Goal: Check status: Check status

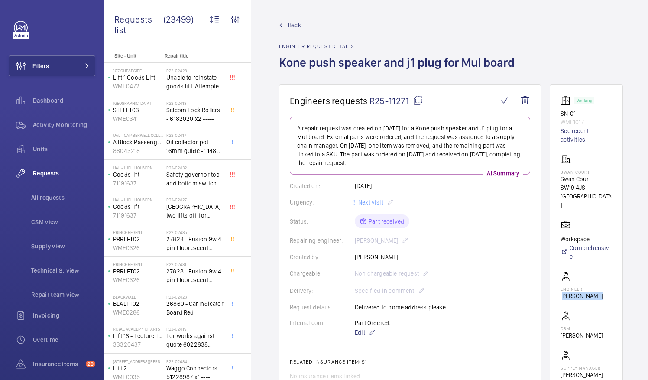
drag, startPoint x: 570, startPoint y: 284, endPoint x: 606, endPoint y: 284, distance: 35.9
click at [606, 284] on wm-front-card-body "Working SN-01 WME1017 See recent activities Swan Court Swan Court SW19 4JS LOND…" at bounding box center [586, 245] width 52 height 301
drag, startPoint x: 607, startPoint y: 284, endPoint x: 583, endPoint y: 287, distance: 24.5
copy p "[PERSON_NAME]"
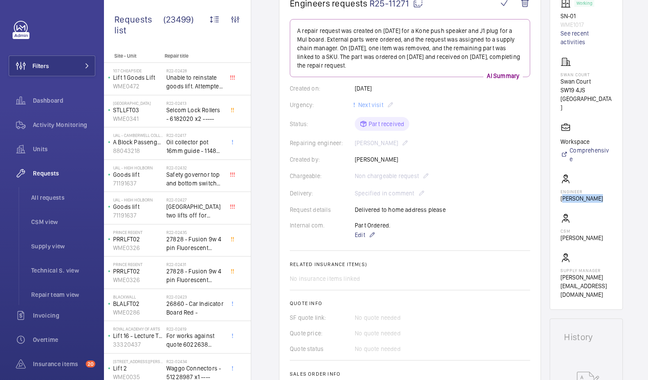
scroll to position [87, 0]
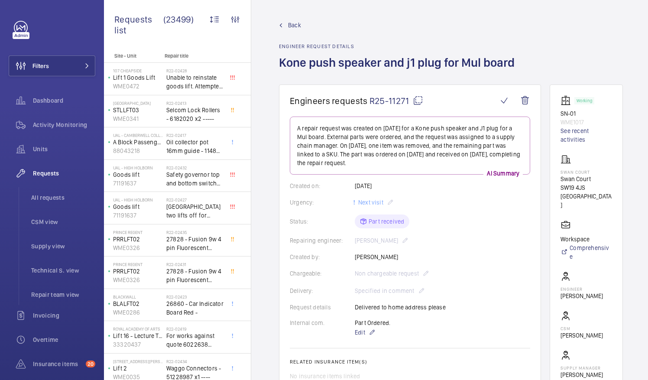
click at [417, 100] on mat-icon at bounding box center [418, 100] width 10 height 10
click at [418, 100] on mat-icon at bounding box center [418, 100] width 10 height 10
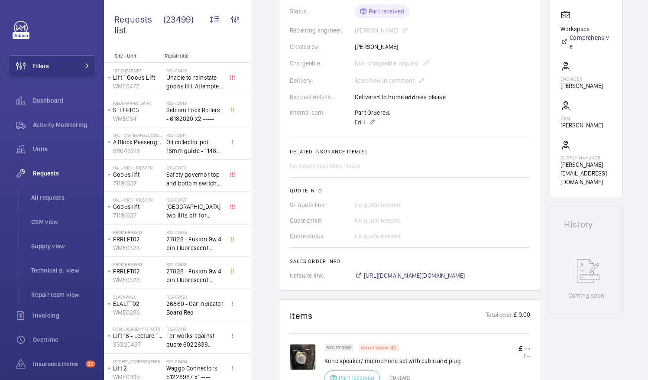
scroll to position [210, 0]
click at [439, 277] on span "[URL][DOMAIN_NAME][DOMAIN_NAME]" at bounding box center [414, 275] width 101 height 9
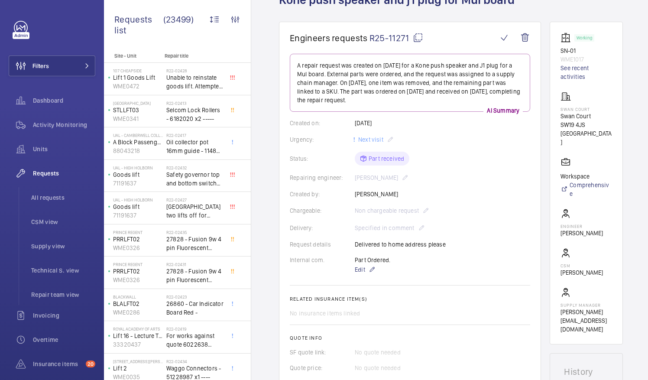
scroll to position [0, 0]
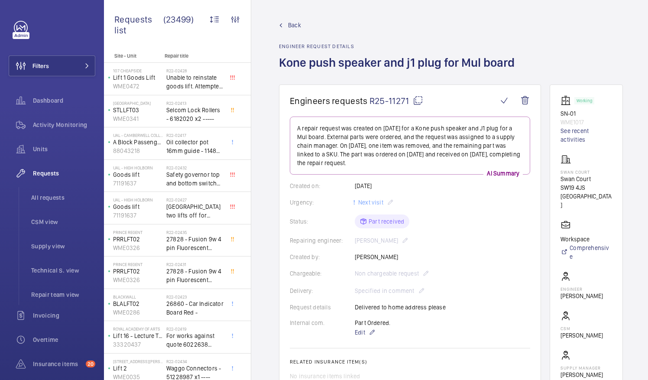
click at [416, 102] on mat-icon at bounding box center [418, 100] width 10 height 10
